Goal: Navigation & Orientation: Find specific page/section

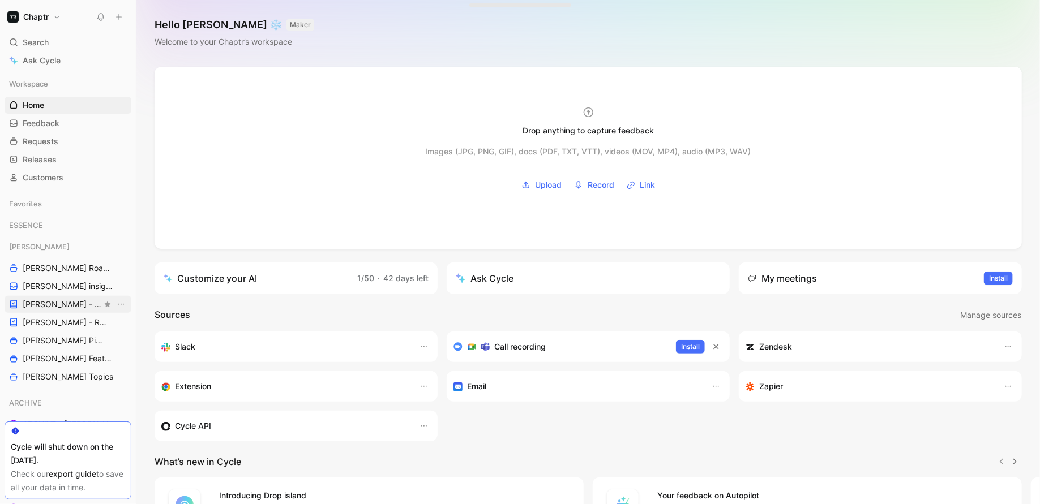
click at [34, 302] on span "[PERSON_NAME] - PLANNINGS" at bounding box center [62, 304] width 79 height 11
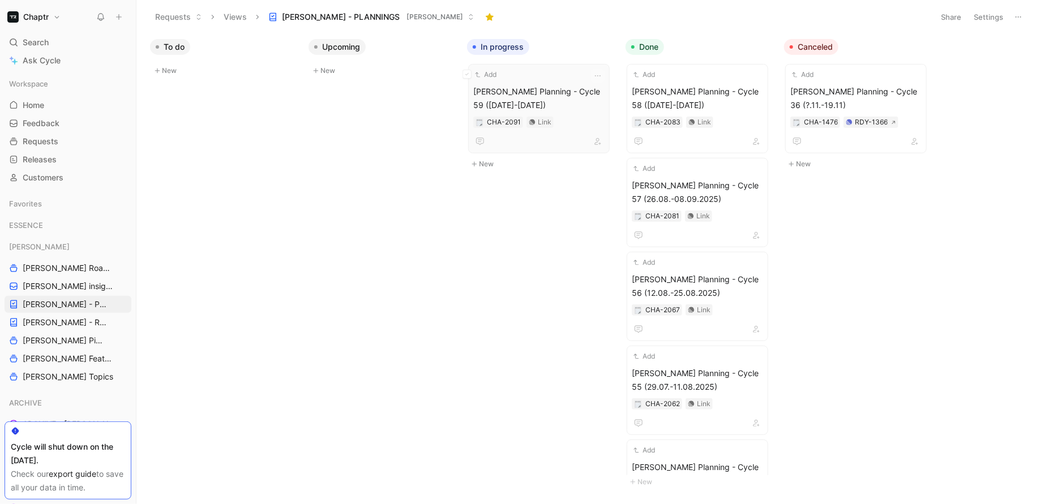
click at [555, 98] on span "Reedy Planning - Cycle 59 (23.09-20.10.2025)" at bounding box center [538, 98] width 131 height 27
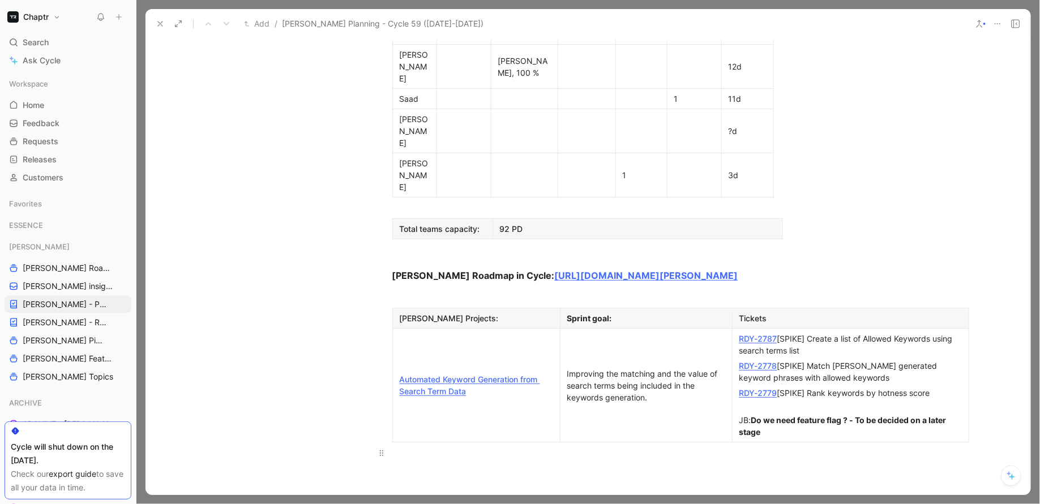
scroll to position [859, 0]
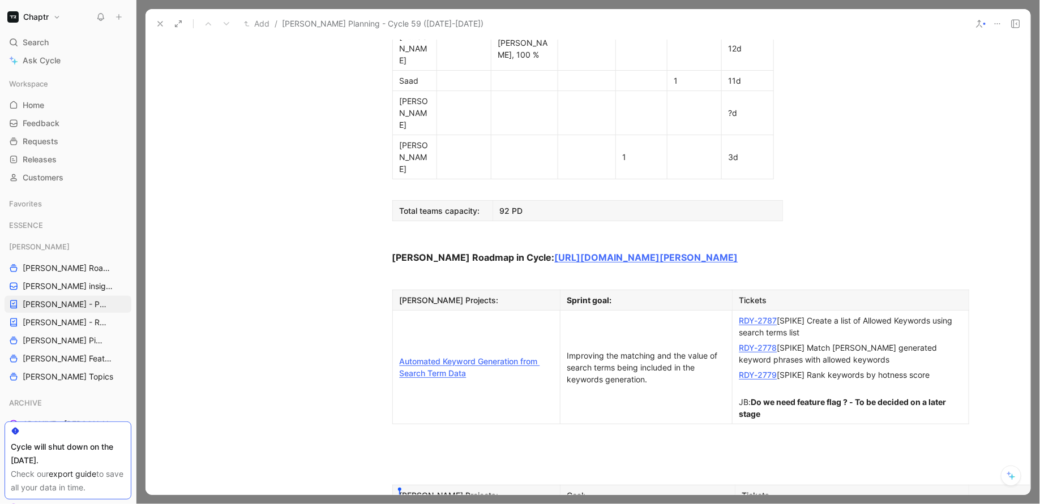
click at [759, 316] on link "RDY-2787" at bounding box center [758, 321] width 38 height 10
click at [756, 343] on link "RDY-2778" at bounding box center [758, 348] width 38 height 10
click at [757, 370] on link "RDY-2779" at bounding box center [758, 375] width 38 height 10
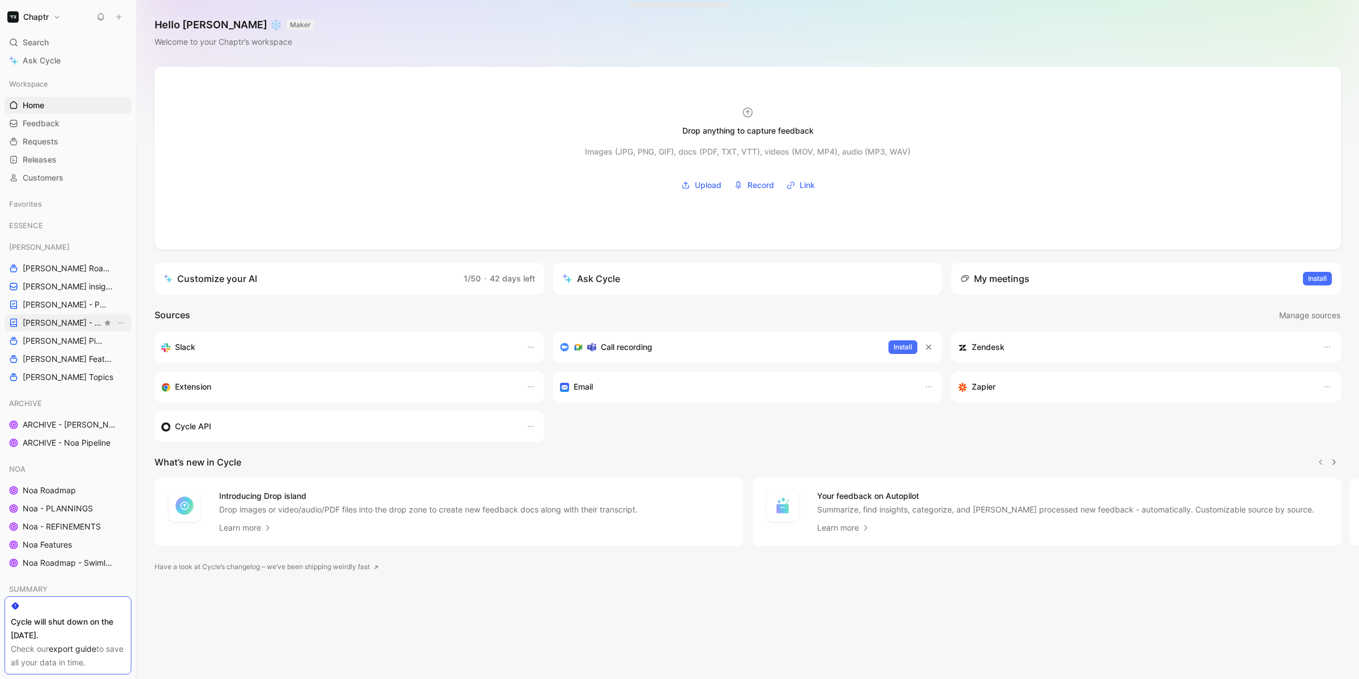
click at [76, 319] on span "[PERSON_NAME] - REFINEMENTS" at bounding box center [62, 322] width 79 height 11
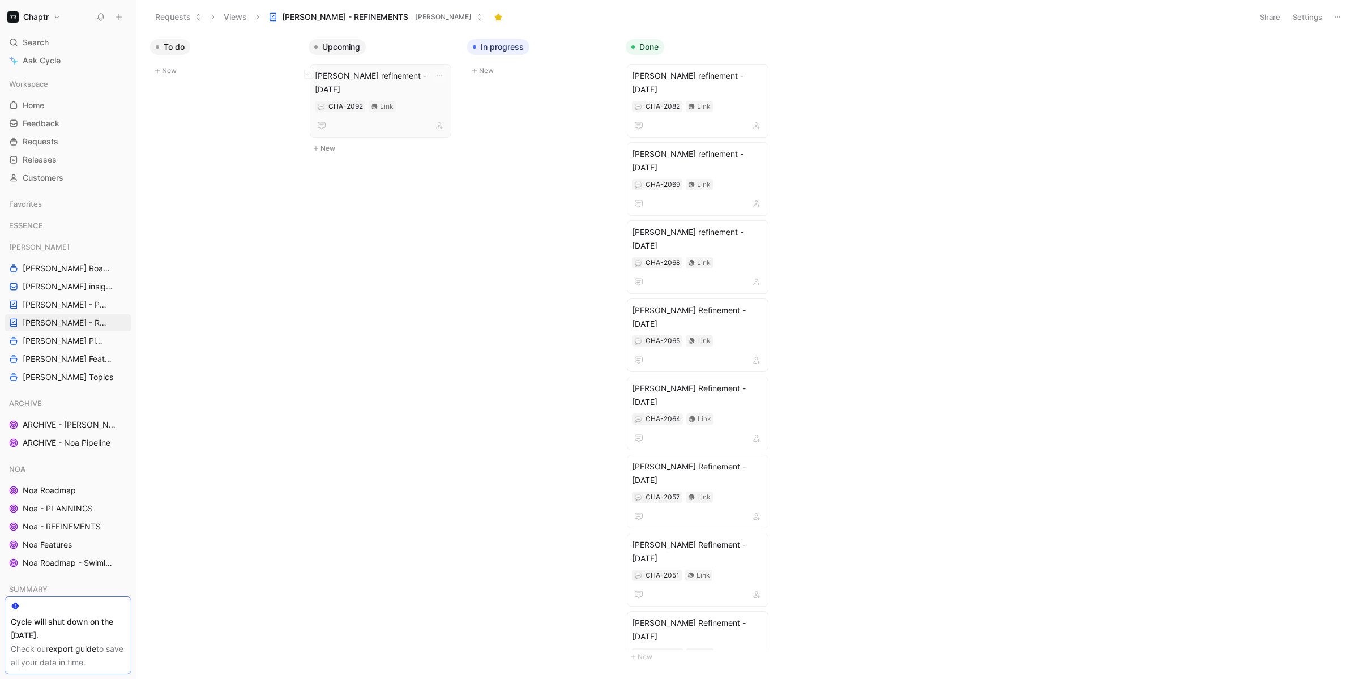
click at [409, 71] on span "[PERSON_NAME] refinement - [DATE]" at bounding box center [380, 82] width 131 height 27
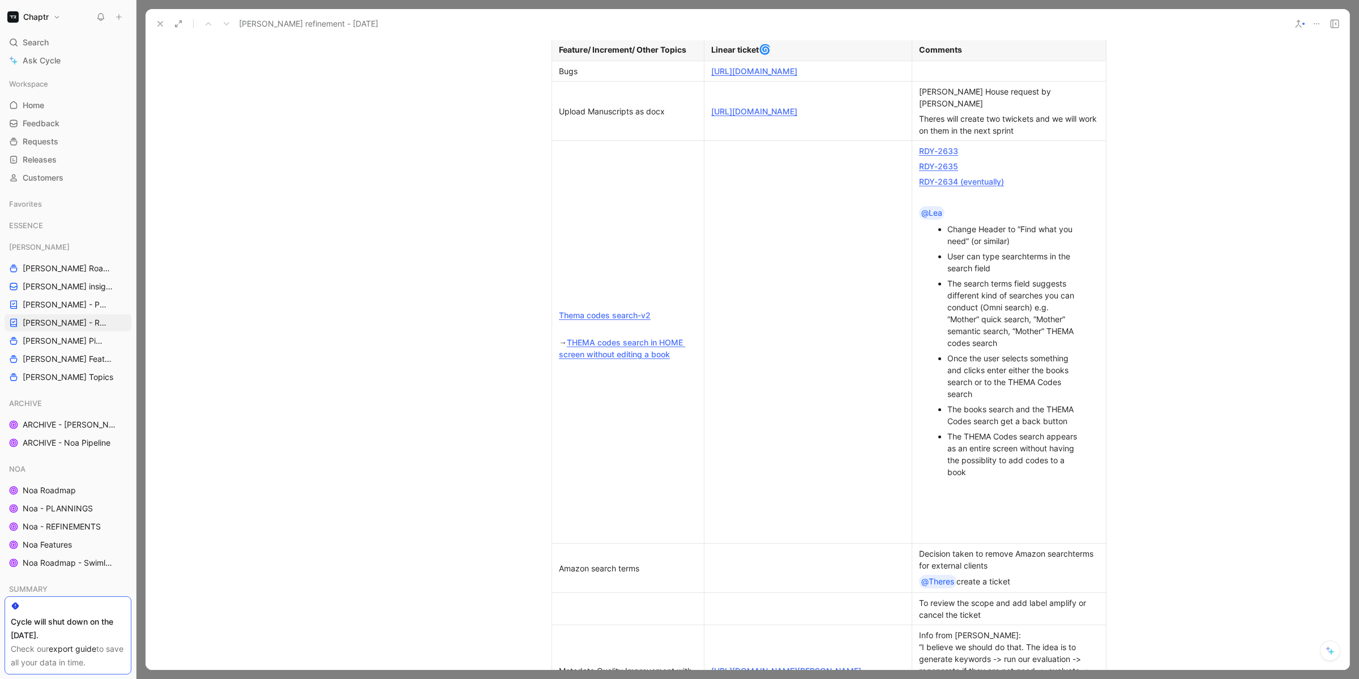
scroll to position [370, 0]
